Goal: Find specific page/section: Find specific page/section

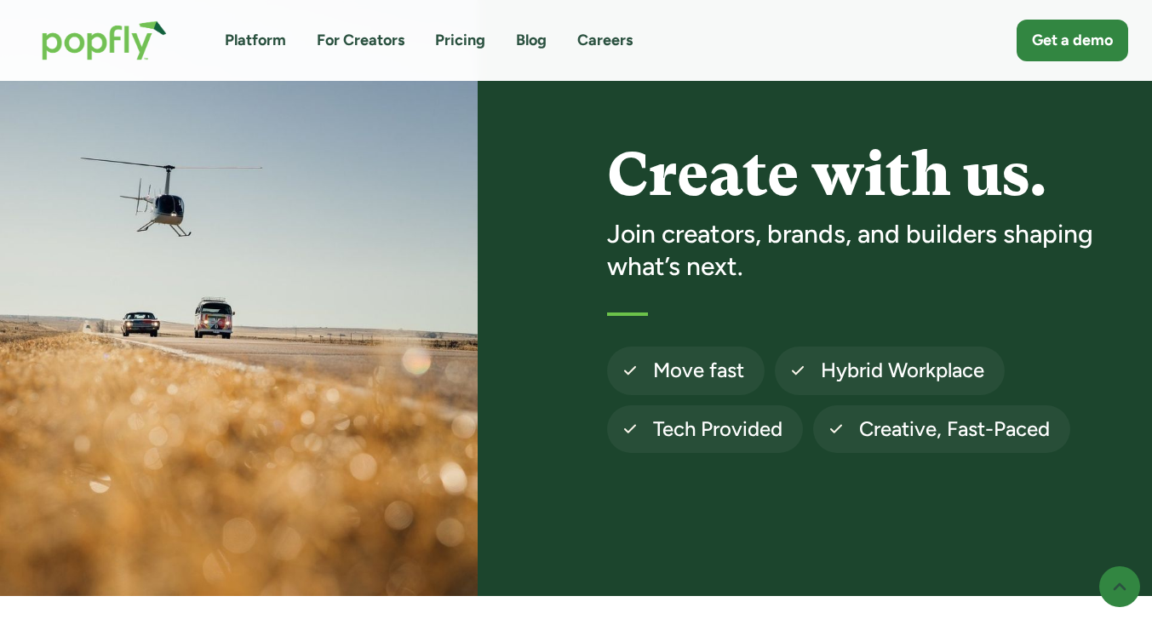
scroll to position [84, 0]
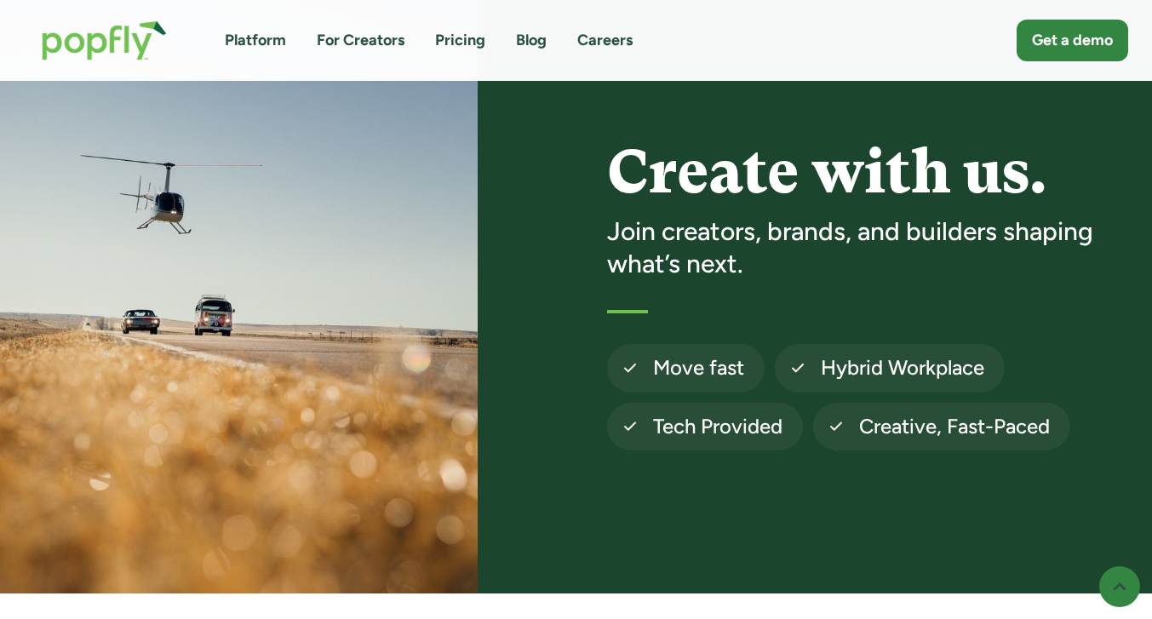
click at [620, 42] on link "Careers" at bounding box center [604, 40] width 55 height 21
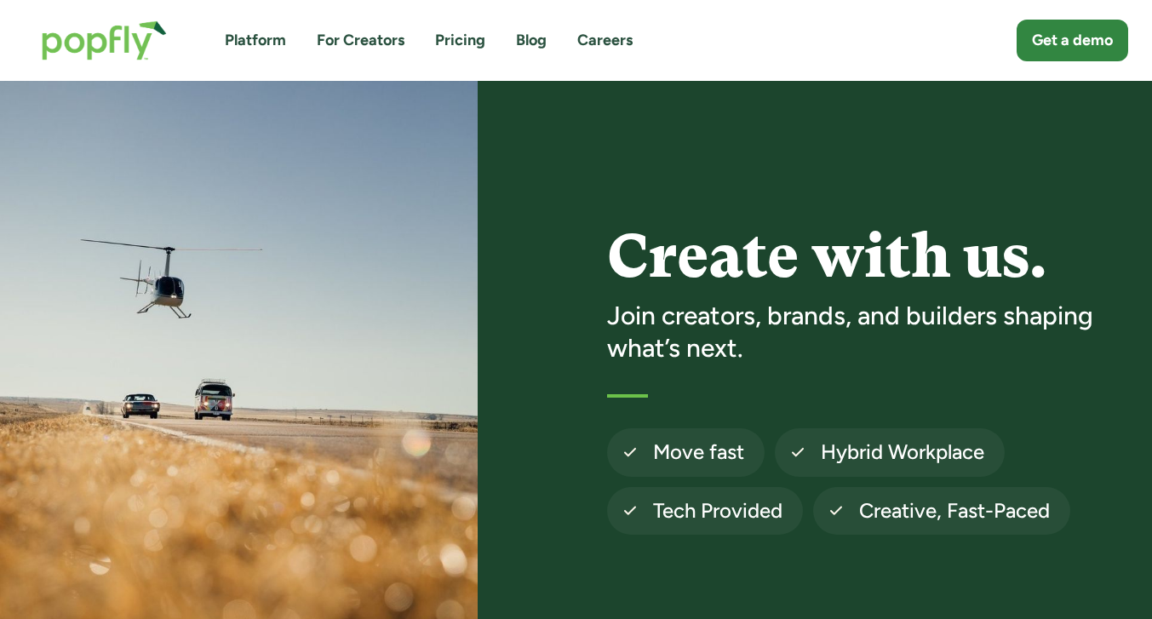
click at [615, 41] on link "Careers" at bounding box center [604, 40] width 55 height 21
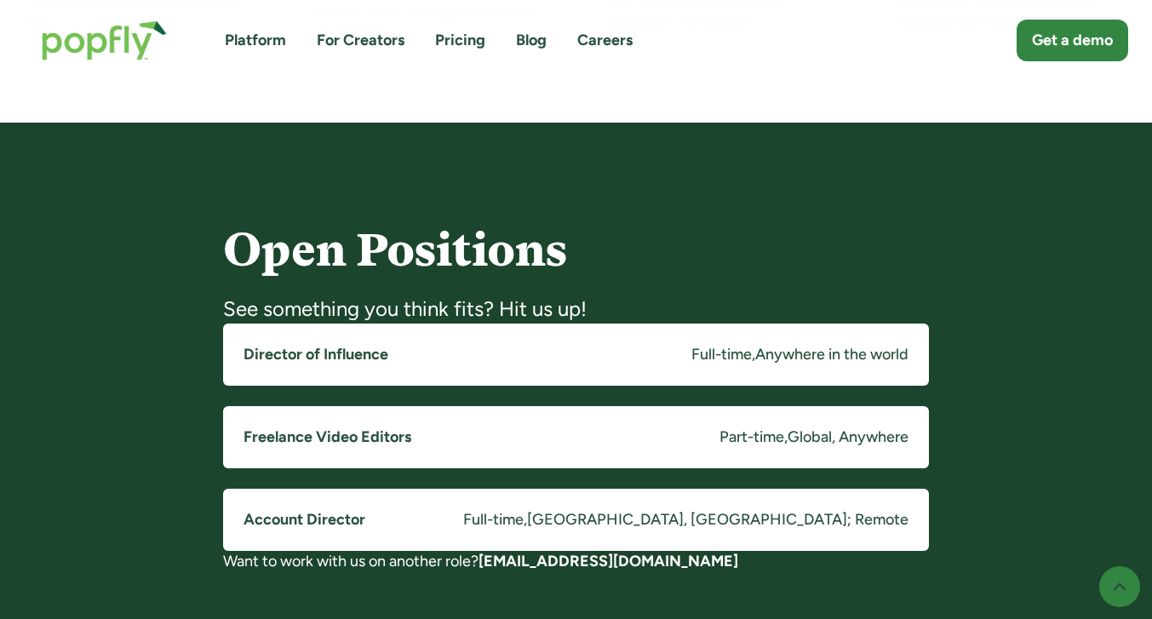
scroll to position [1319, 0]
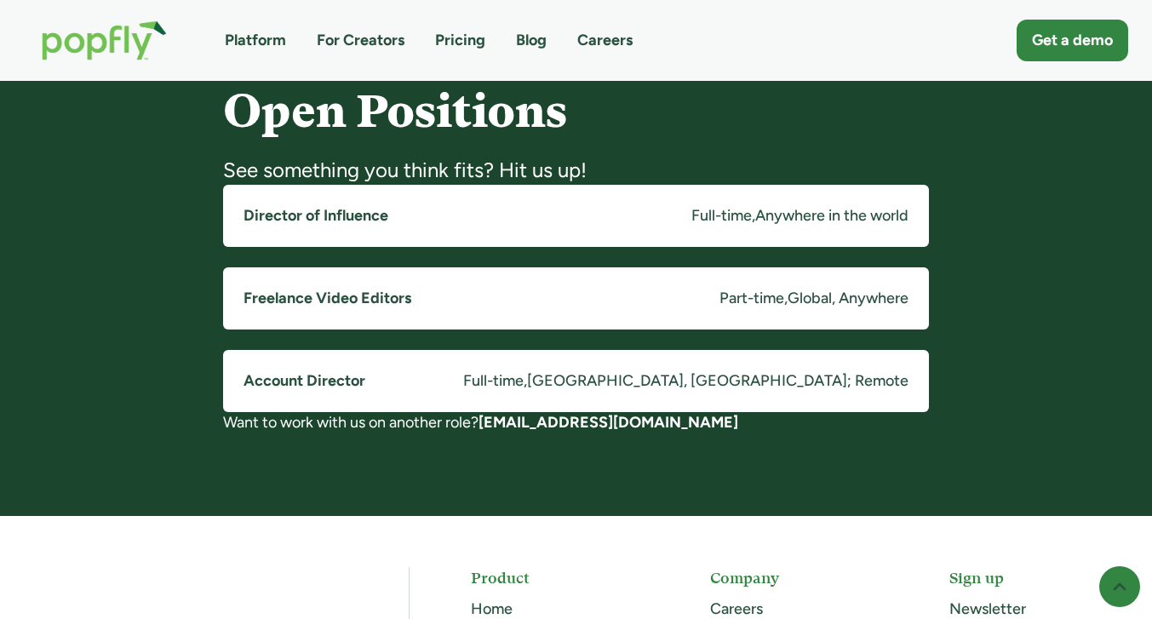
click at [563, 220] on link "Director of Influence Full-time , Anywhere in the world" at bounding box center [576, 216] width 706 height 62
